Goal: Communication & Community: Participate in discussion

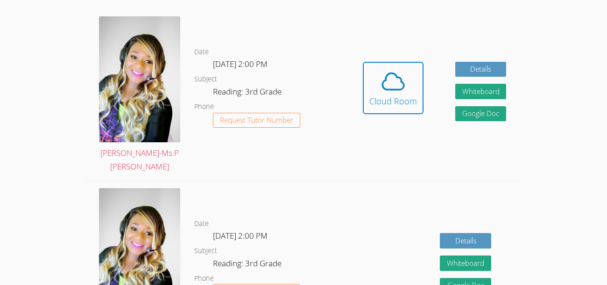
scroll to position [298, 0]
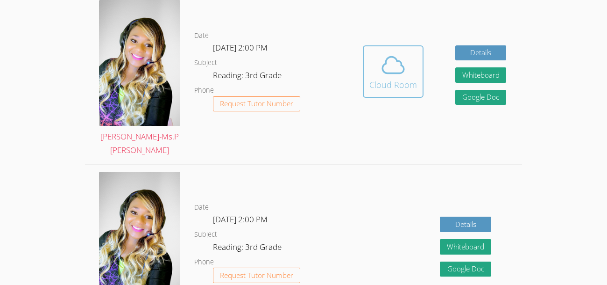
click at [400, 64] on icon at bounding box center [393, 65] width 26 height 26
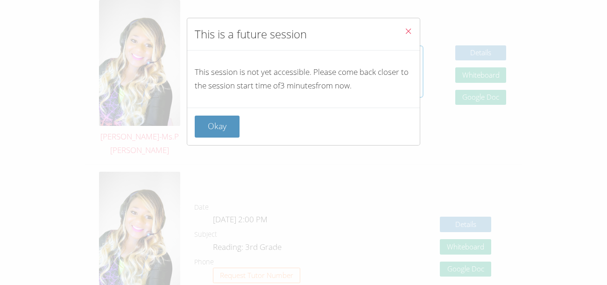
click at [400, 37] on button "Close" at bounding box center [408, 32] width 23 height 29
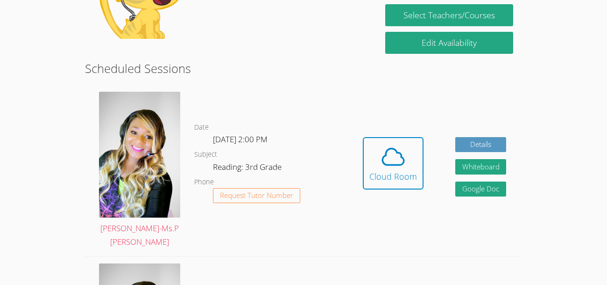
scroll to position [207, 0]
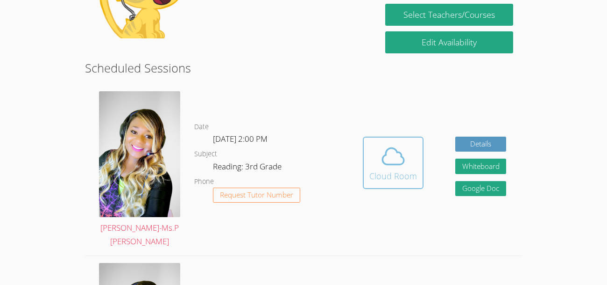
click at [393, 150] on icon at bounding box center [393, 156] width 26 height 26
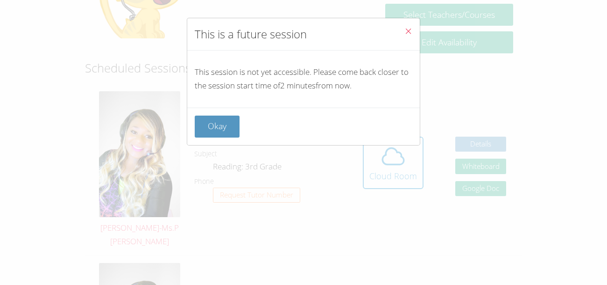
click at [405, 29] on icon "Close" at bounding box center [409, 31] width 8 height 8
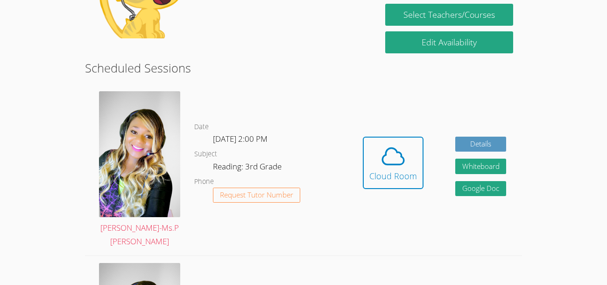
click at [278, 131] on dl "Date Wed Sep 24, 2:00 PM Subject Reading: 3rd Grade Phone Request Tutor Number" at bounding box center [270, 169] width 153 height 97
click at [404, 162] on icon at bounding box center [393, 156] width 21 height 16
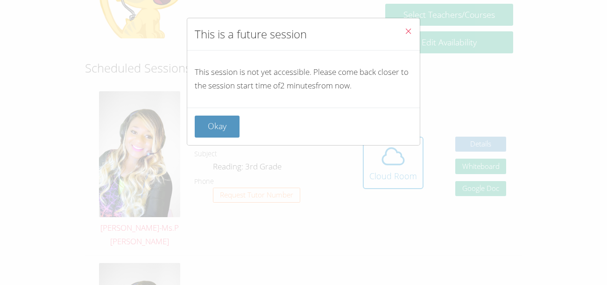
click at [406, 29] on icon "Close" at bounding box center [409, 31] width 8 height 8
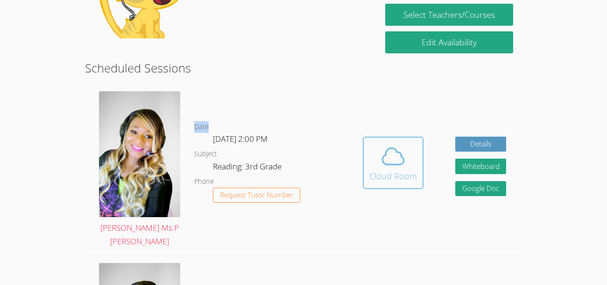
click at [401, 163] on icon at bounding box center [393, 156] width 21 height 16
click at [407, 145] on span at bounding box center [394, 156] width 48 height 26
click at [421, 138] on button "Cloud Room" at bounding box center [393, 162] width 61 height 52
click at [397, 172] on div "Cloud Room" at bounding box center [394, 175] width 48 height 13
click at [374, 145] on span at bounding box center [394, 156] width 48 height 26
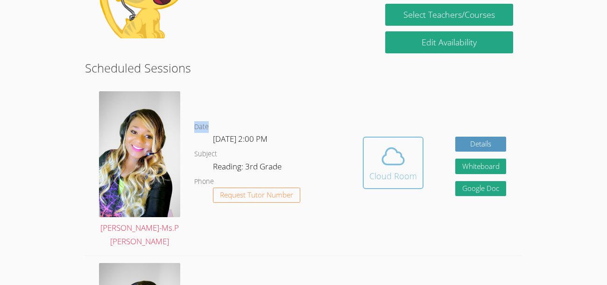
click at [363, 136] on button "Cloud Room" at bounding box center [393, 162] width 61 height 52
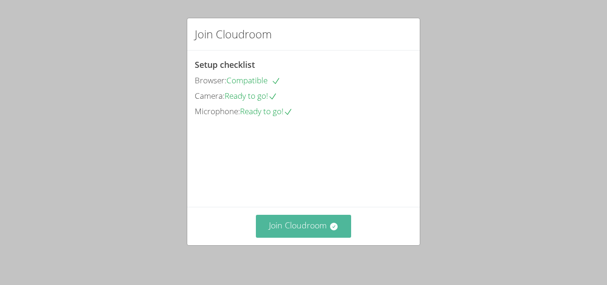
click at [333, 223] on icon at bounding box center [333, 225] width 7 height 7
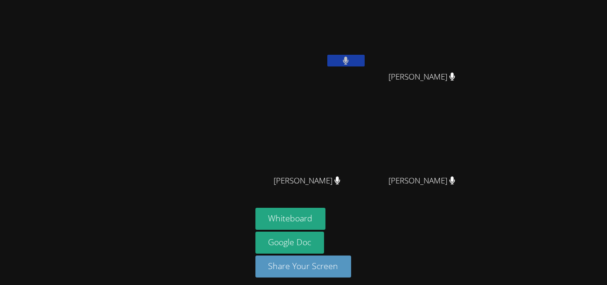
click at [319, 28] on video at bounding box center [311, 35] width 111 height 63
click at [310, 58] on video at bounding box center [311, 35] width 111 height 63
click at [331, 14] on video at bounding box center [311, 35] width 111 height 63
click at [313, 19] on video at bounding box center [311, 35] width 111 height 63
click at [321, 29] on video at bounding box center [311, 35] width 111 height 63
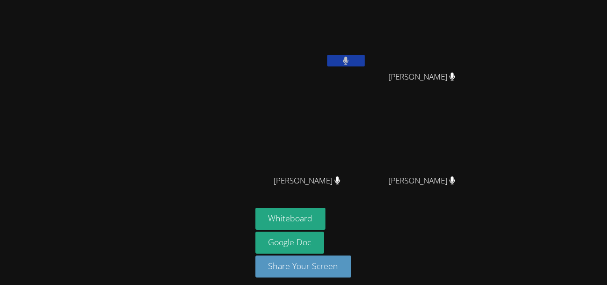
click at [300, 38] on video at bounding box center [311, 35] width 111 height 63
click at [305, 36] on video at bounding box center [311, 35] width 111 height 63
click at [325, 31] on video at bounding box center [311, 35] width 111 height 63
click at [325, 57] on video at bounding box center [311, 35] width 111 height 63
click at [337, 35] on video at bounding box center [311, 35] width 111 height 63
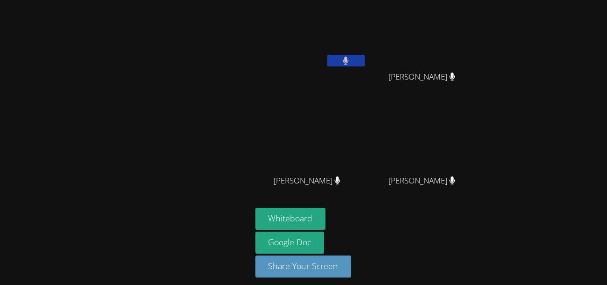
click at [303, 26] on video at bounding box center [311, 35] width 111 height 63
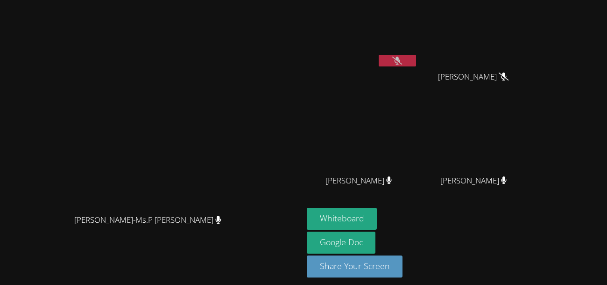
click at [416, 59] on button at bounding box center [397, 61] width 37 height 12
click at [509, 79] on icon at bounding box center [504, 76] width 10 height 8
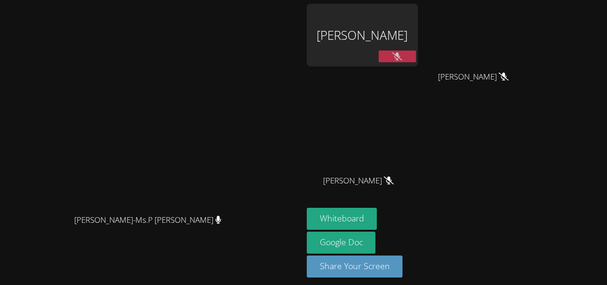
click at [418, 43] on div "[PERSON_NAME]" at bounding box center [362, 35] width 111 height 63
click at [402, 56] on icon at bounding box center [398, 56] width 10 height 8
click at [418, 46] on div "[PERSON_NAME]" at bounding box center [362, 35] width 111 height 63
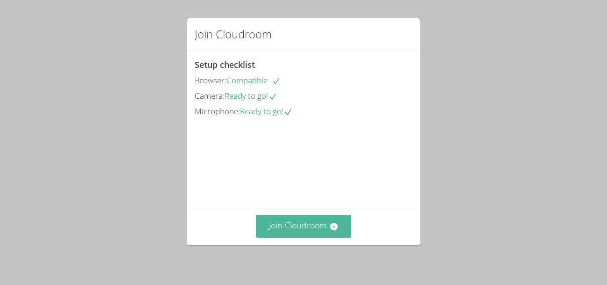
click at [328, 231] on button "Join Cloudroom" at bounding box center [304, 225] width 96 height 23
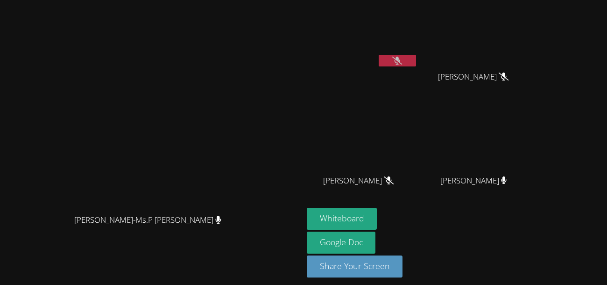
click at [402, 62] on icon at bounding box center [398, 61] width 10 height 8
click at [402, 59] on icon at bounding box center [398, 61] width 10 height 8
click at [378, 217] on button "Whiteboard" at bounding box center [342, 218] width 71 height 22
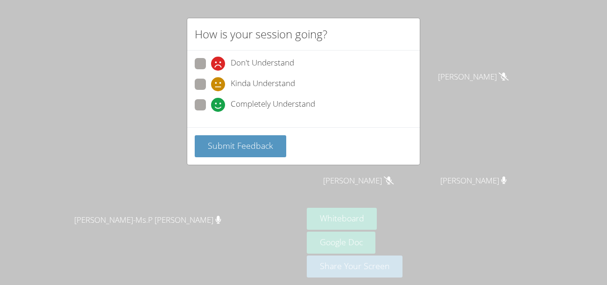
click at [507, 236] on div "How is your session going? Don't Understand Kinda Understand Completely Underst…" at bounding box center [303, 142] width 607 height 285
click at [521, 207] on div "How is your session going? Don't Understand Kinda Understand Completely Underst…" at bounding box center [303, 142] width 607 height 285
click at [483, 62] on div "How is your session going? Don't Understand Kinda Understand Completely Underst…" at bounding box center [303, 142] width 607 height 285
click at [460, 137] on div "How is your session going? Don't Understand Kinda Understand Completely Underst…" at bounding box center [303, 142] width 607 height 285
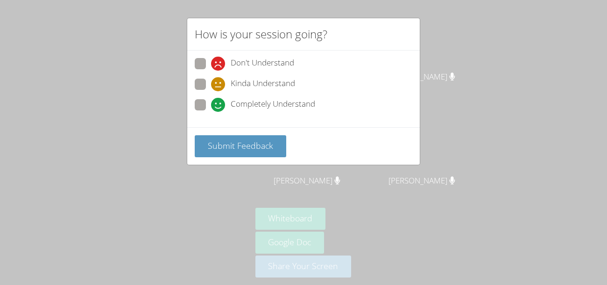
drag, startPoint x: 274, startPoint y: 145, endPoint x: 400, endPoint y: 244, distance: 160.4
click at [400, 244] on div "How is your session going? Don't Understand Kinda Understand Completely Underst…" at bounding box center [303, 142] width 607 height 285
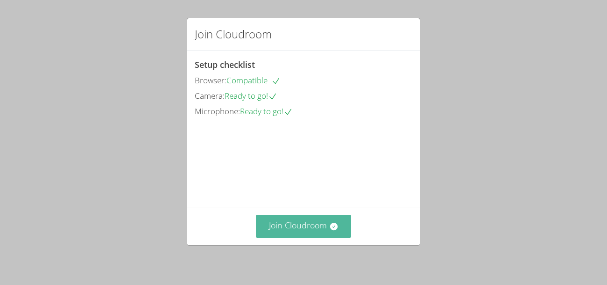
click at [342, 224] on button "Join Cloudroom" at bounding box center [304, 225] width 96 height 23
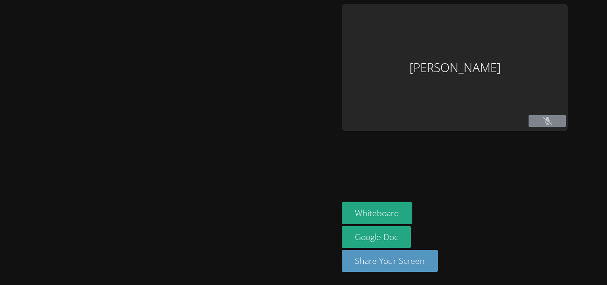
click at [332, 228] on div at bounding box center [169, 142] width 331 height 277
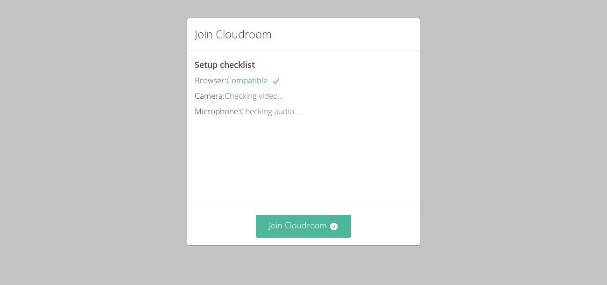
click at [303, 237] on button "Join Cloudroom" at bounding box center [304, 225] width 96 height 23
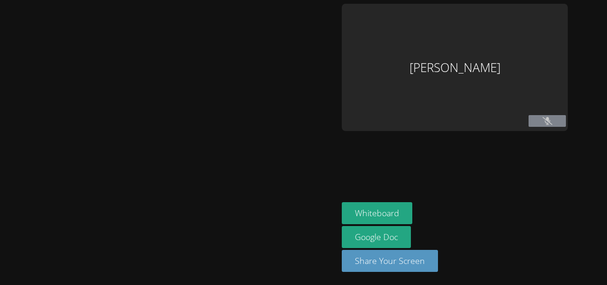
click at [308, 233] on div at bounding box center [169, 142] width 331 height 277
click at [307, 232] on div at bounding box center [169, 142] width 331 height 277
click at [305, 221] on div at bounding box center [169, 142] width 331 height 277
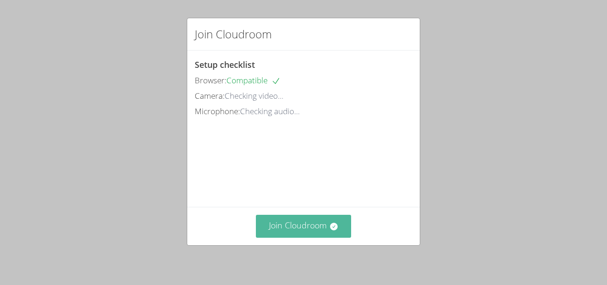
click at [290, 233] on button "Join Cloudroom" at bounding box center [304, 225] width 96 height 23
click at [325, 227] on button "Join Cloudroom" at bounding box center [304, 225] width 96 height 23
